Goal: Task Accomplishment & Management: Use online tool/utility

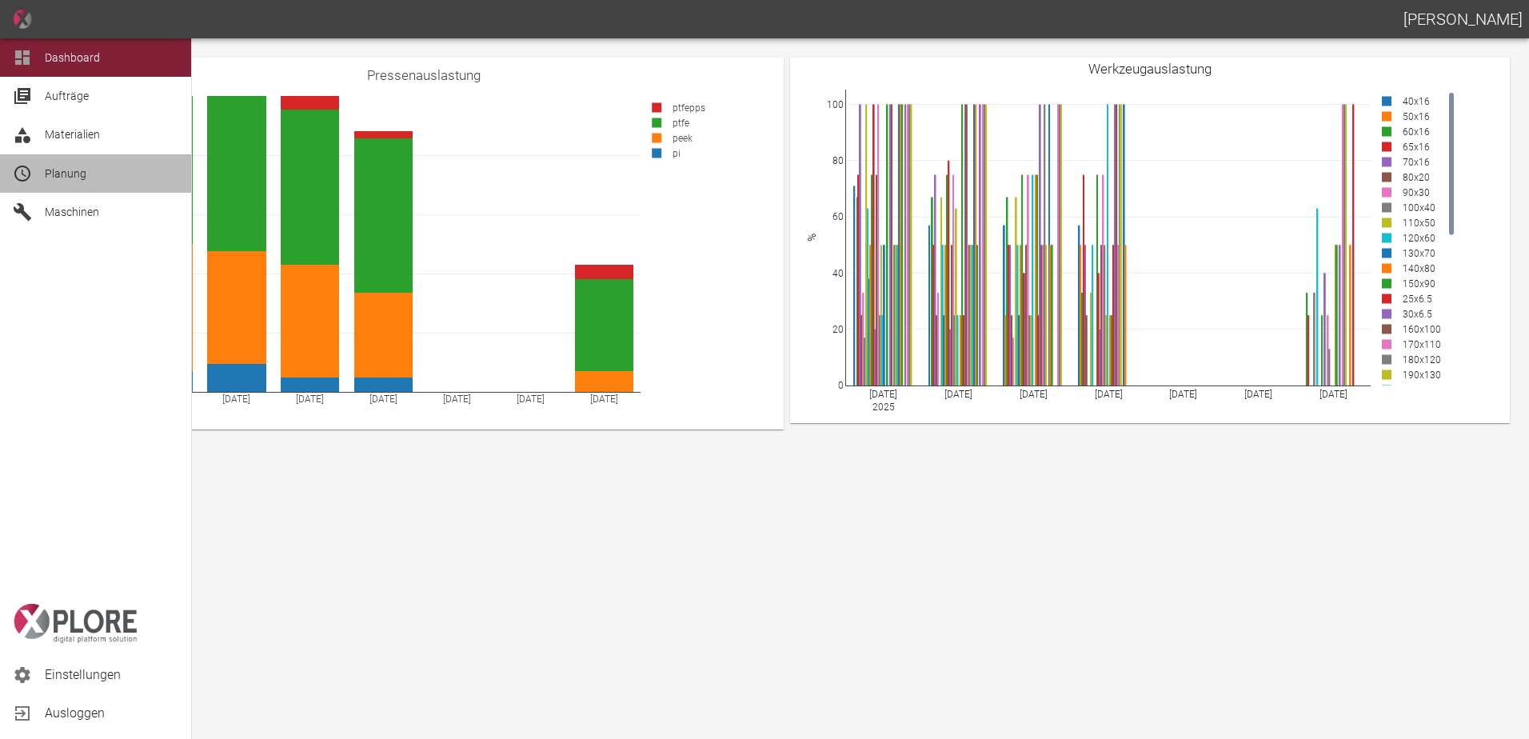
drag, startPoint x: 71, startPoint y: 169, endPoint x: 85, endPoint y: 177, distance: 15.8
click at [71, 168] on span "Planung" at bounding box center [66, 173] width 42 height 13
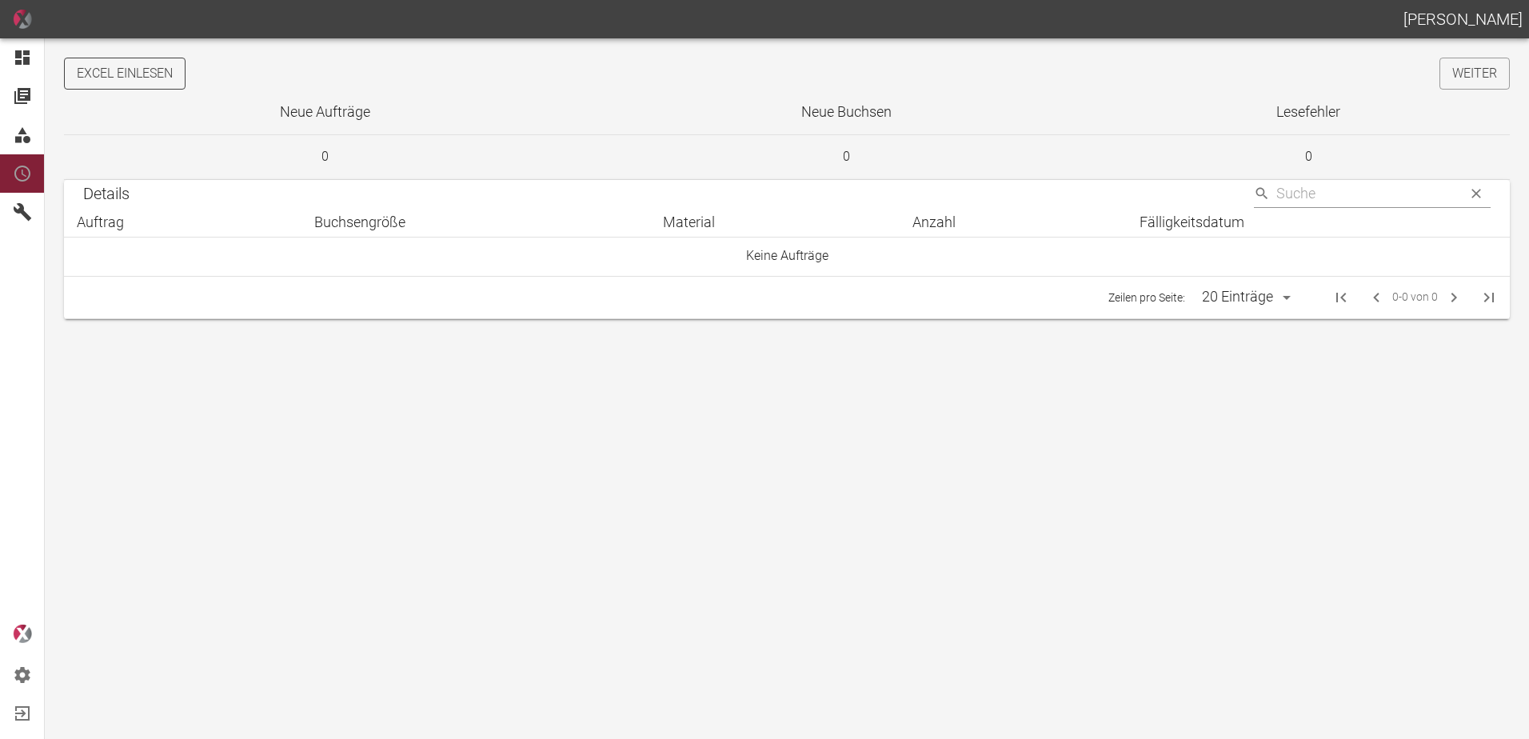
click at [170, 68] on button "Excel einlesen" at bounding box center [125, 74] width 122 height 32
click at [1488, 73] on link "Weiter" at bounding box center [1475, 74] width 70 height 32
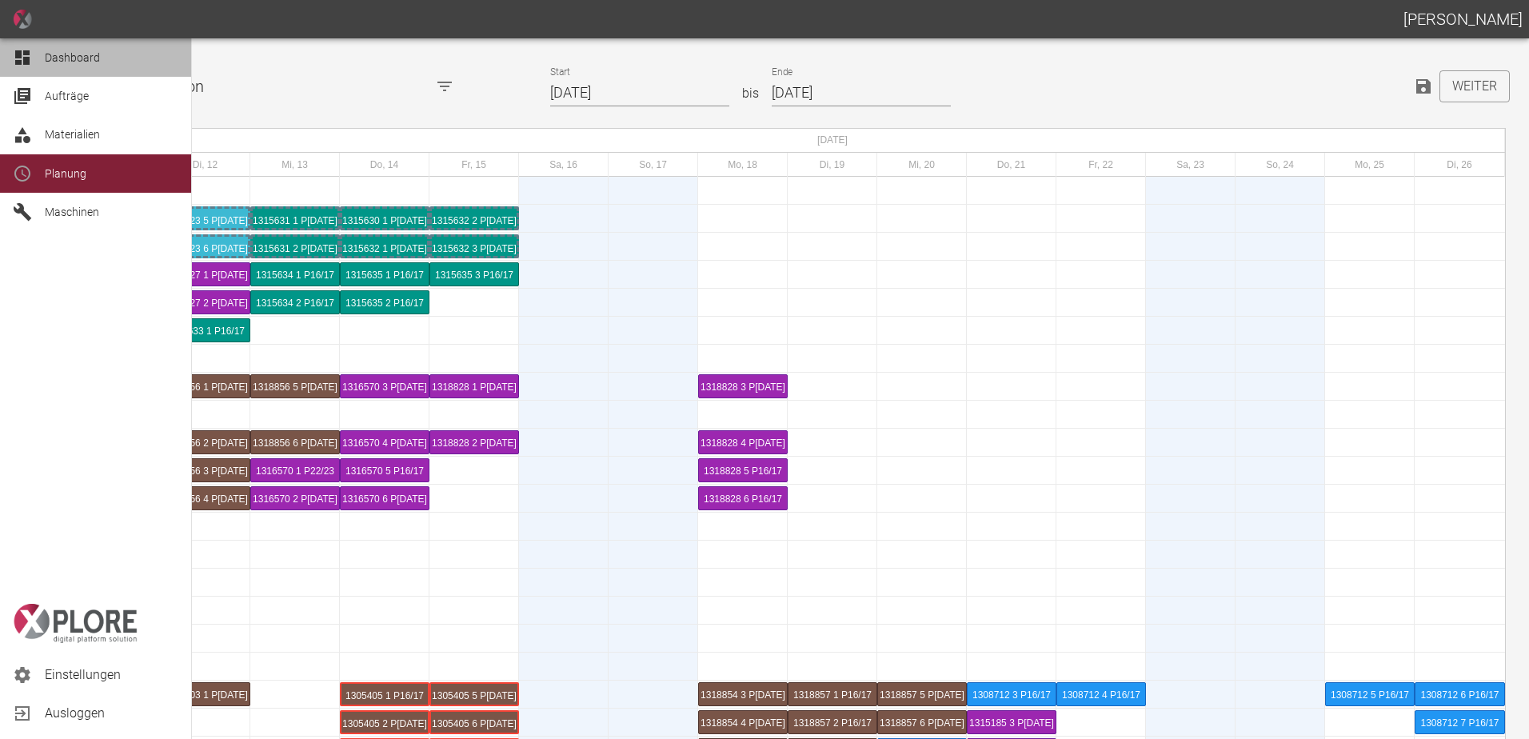
click at [43, 59] on div "Dashboard" at bounding box center [95, 57] width 191 height 38
